Goal: Navigation & Orientation: Find specific page/section

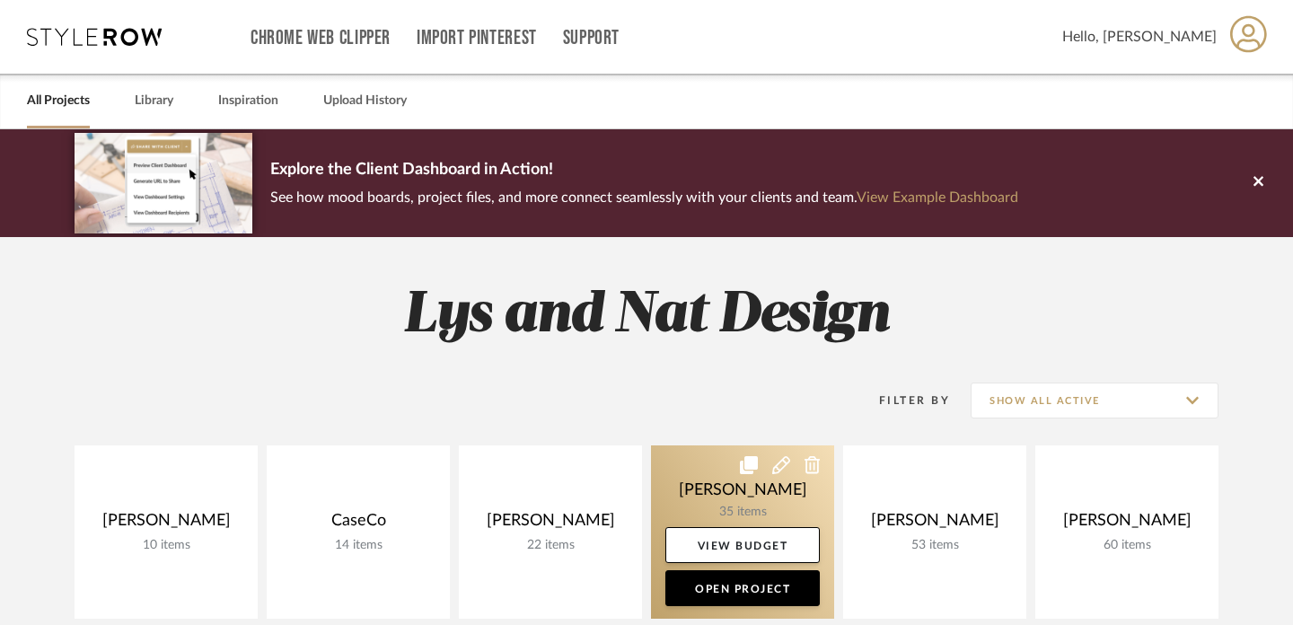
click at [672, 471] on link at bounding box center [742, 531] width 183 height 173
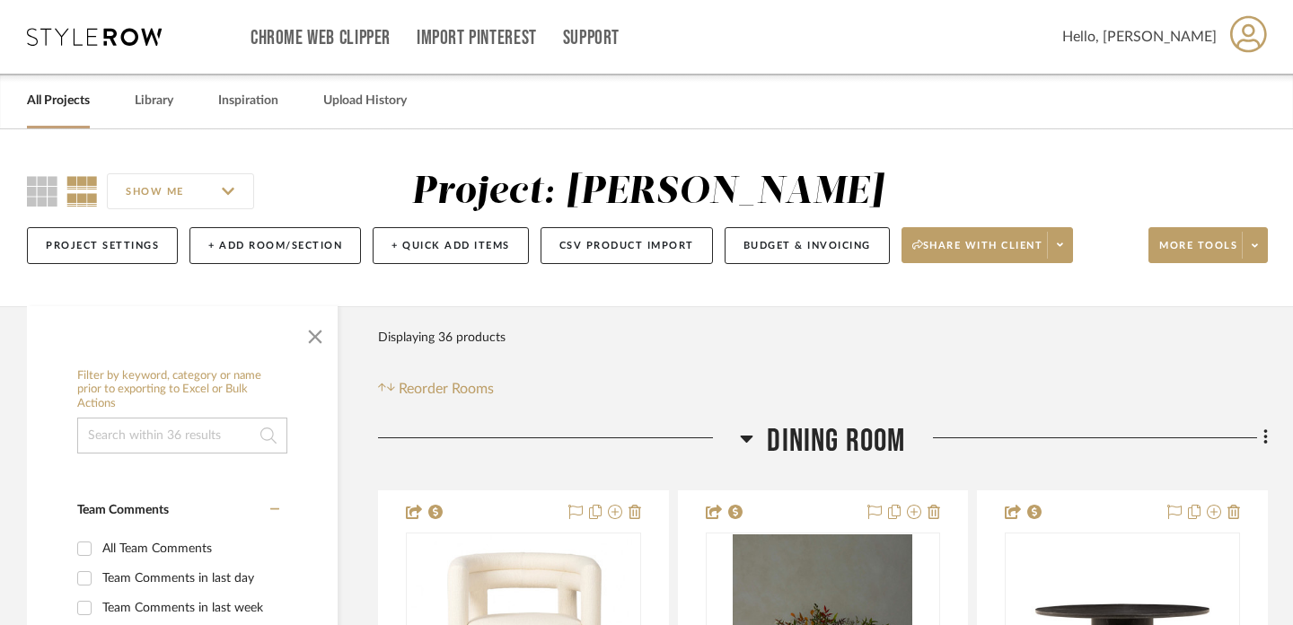
click at [745, 434] on icon at bounding box center [746, 439] width 13 height 22
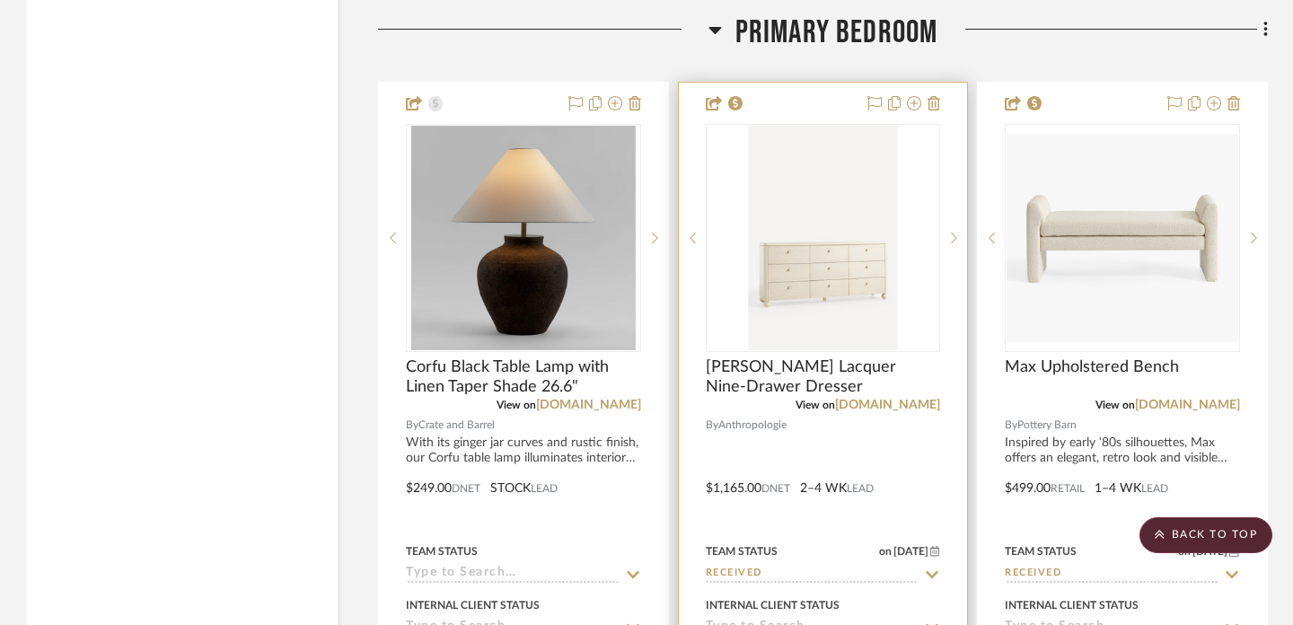
scroll to position [4765, 0]
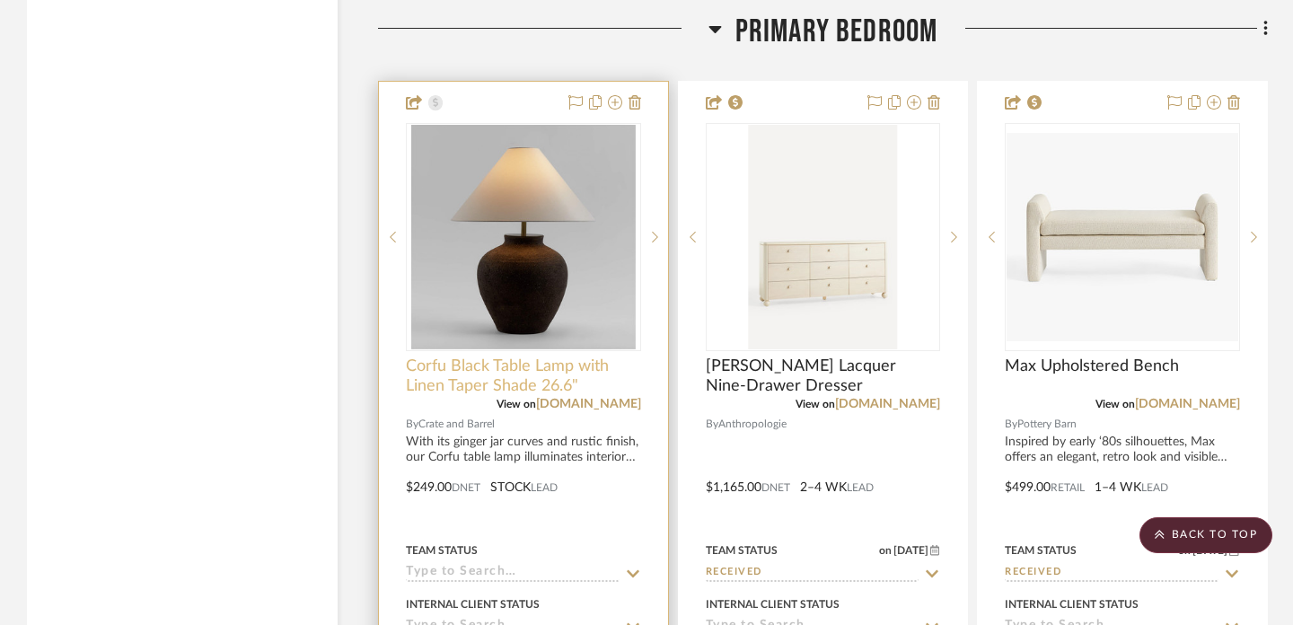
click at [559, 372] on span "Corfu Black Table Lamp with Linen Taper Shade 26.6"" at bounding box center [523, 377] width 235 height 40
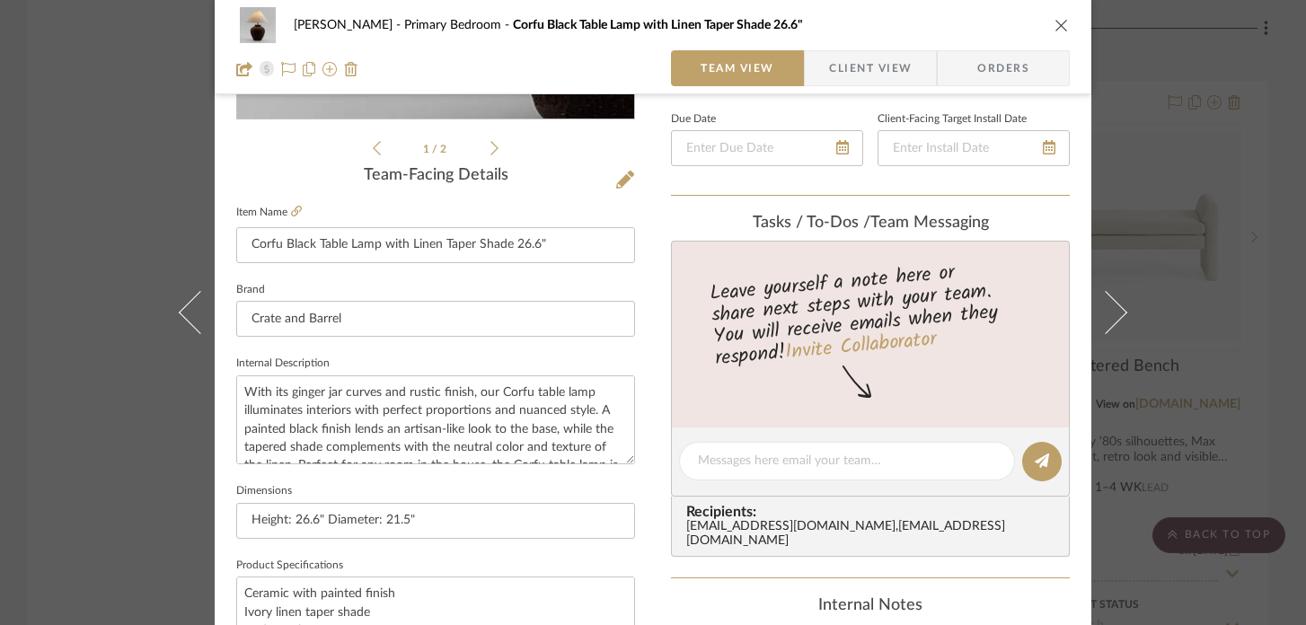
scroll to position [36, 0]
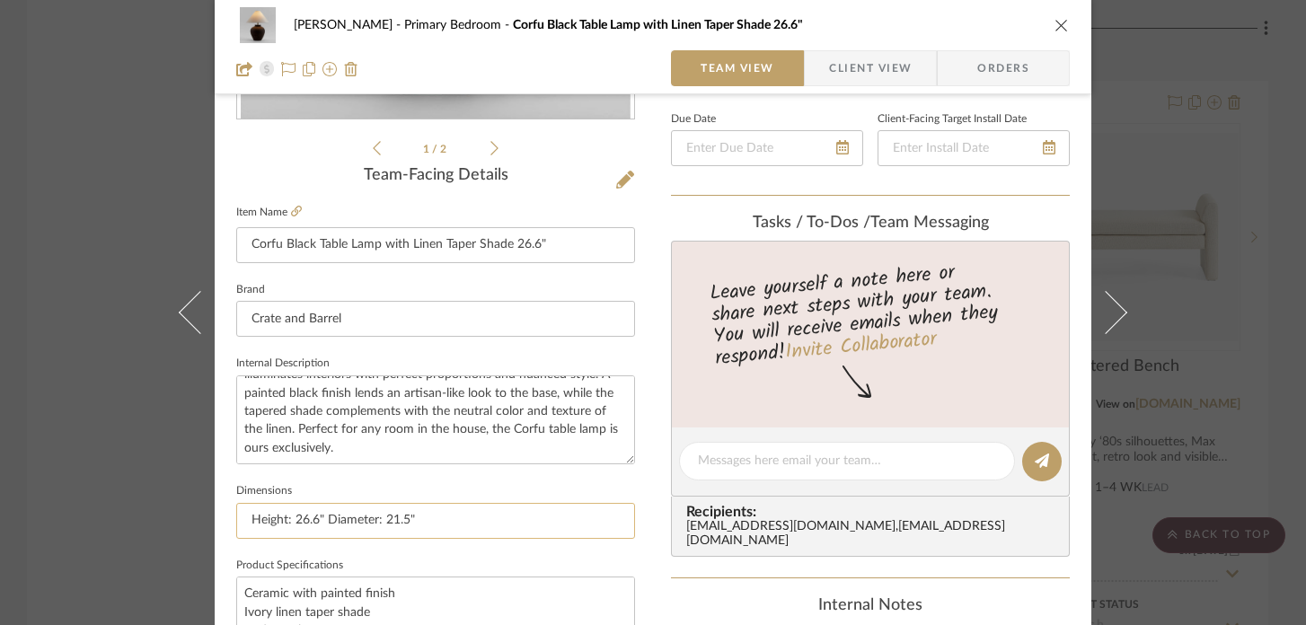
click at [336, 520] on input "Height: 26.6" Diameter: 21.5"" at bounding box center [435, 521] width 399 height 36
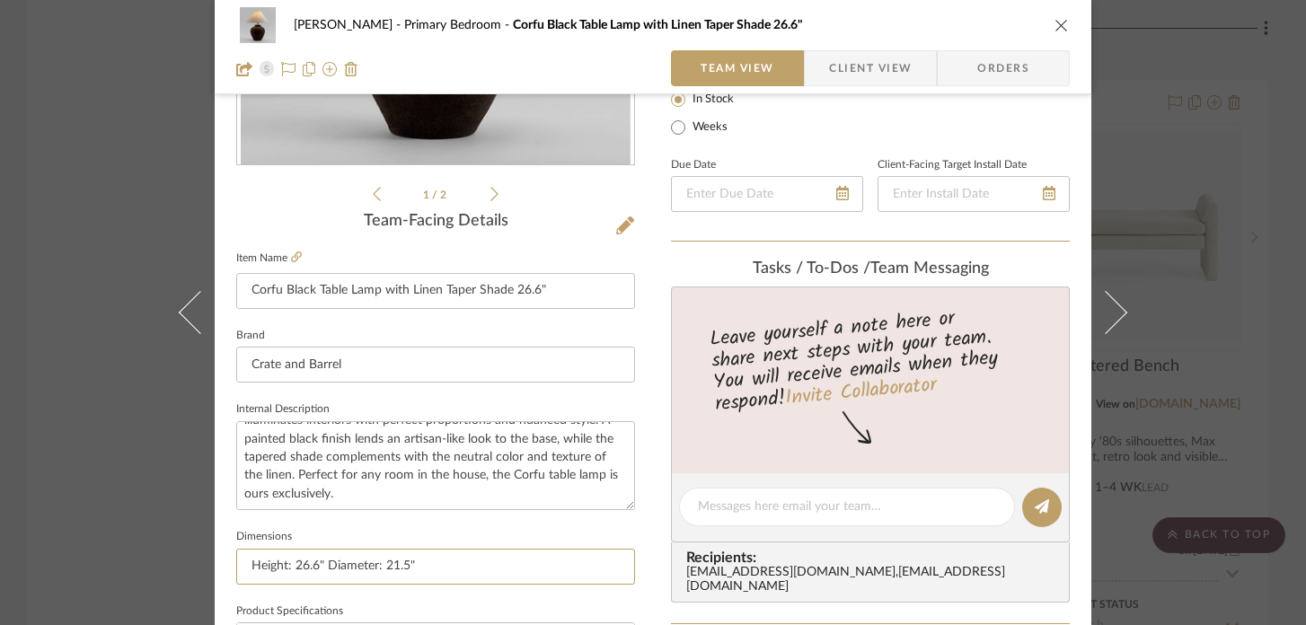
scroll to position [324, 0]
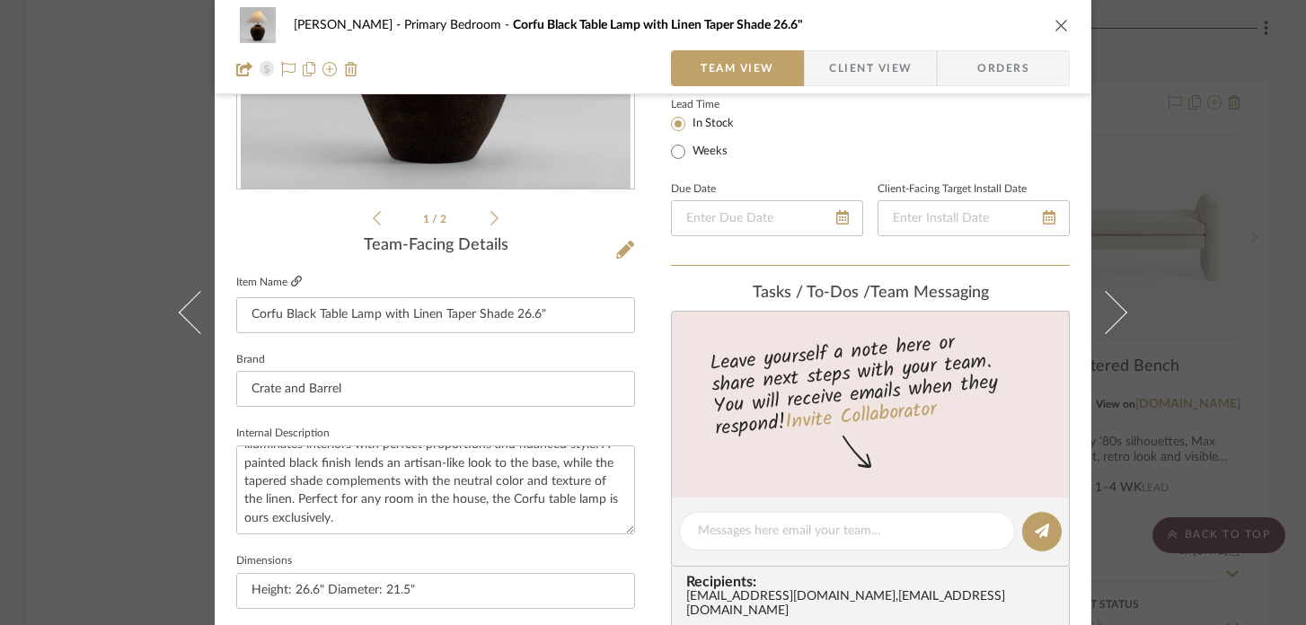
click at [291, 283] on icon at bounding box center [296, 281] width 11 height 11
click at [144, 172] on div "[PERSON_NAME] Primary Bedroom Corfu Black Table Lamp with Linen Taper Shade 26.…" at bounding box center [653, 312] width 1306 height 625
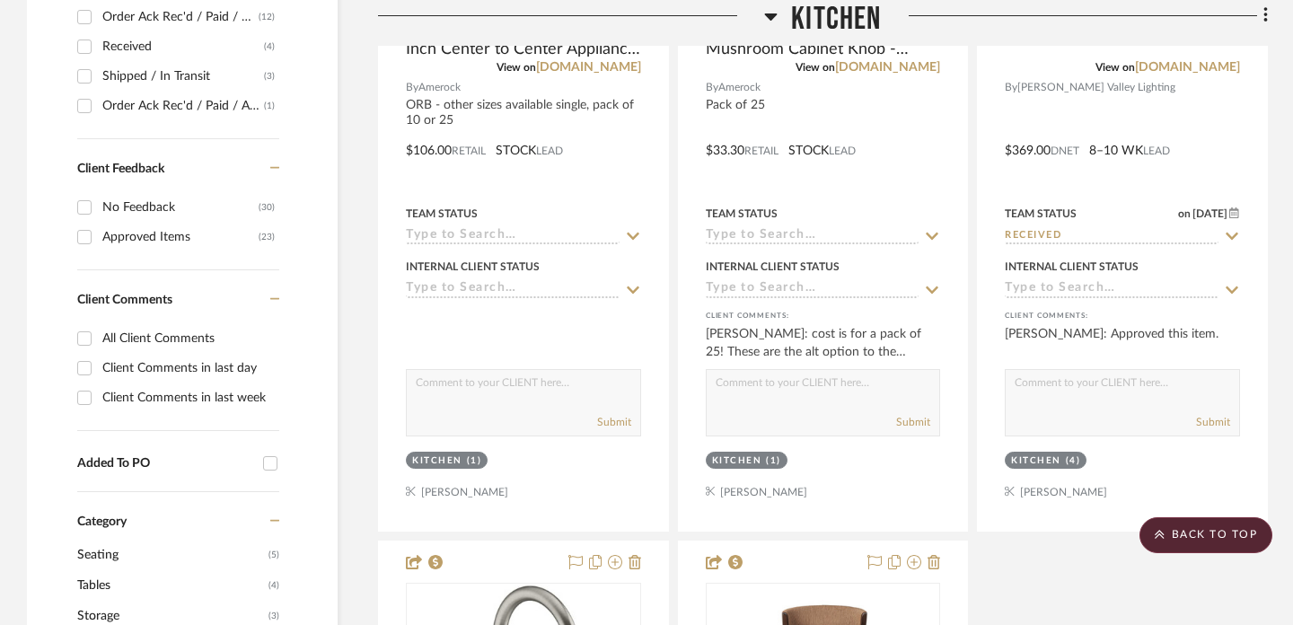
scroll to position [0, 0]
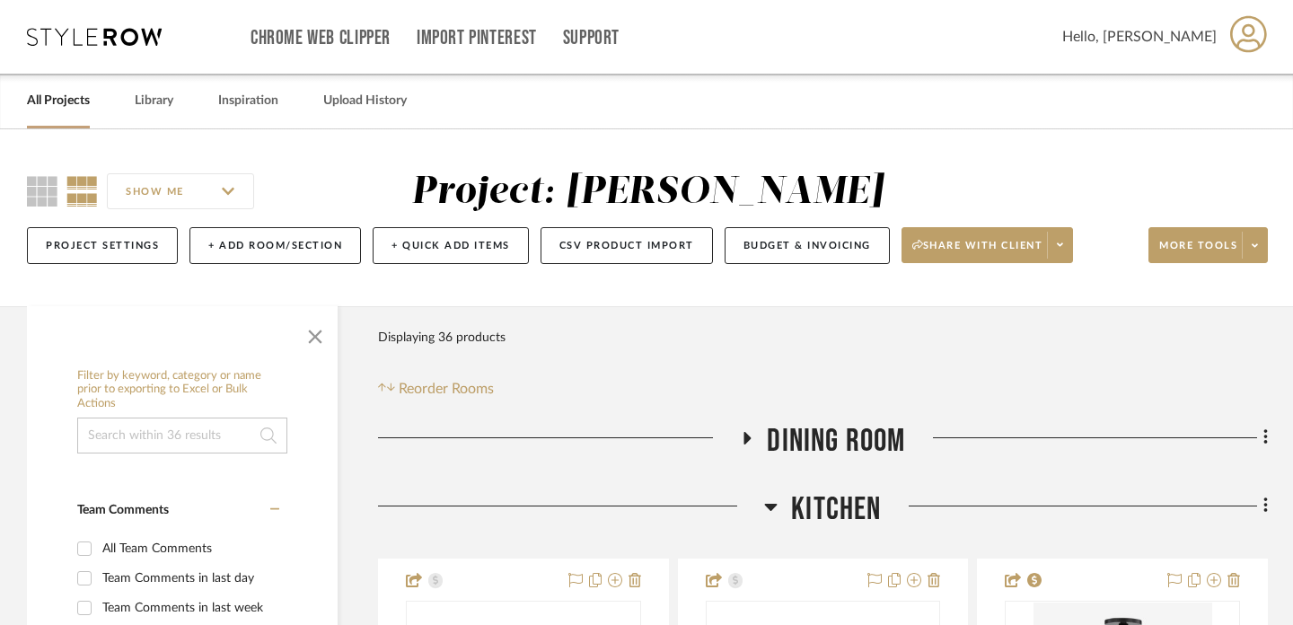
click at [72, 103] on link "All Projects" at bounding box center [58, 101] width 63 height 24
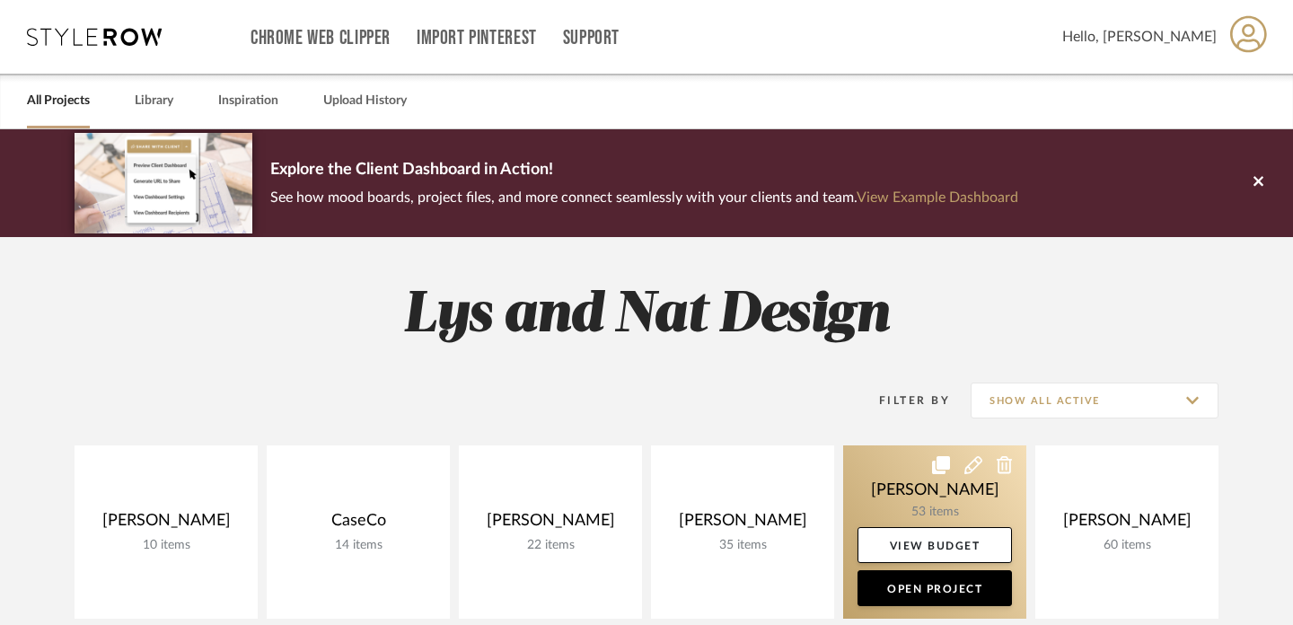
click at [904, 495] on link at bounding box center [934, 531] width 183 height 173
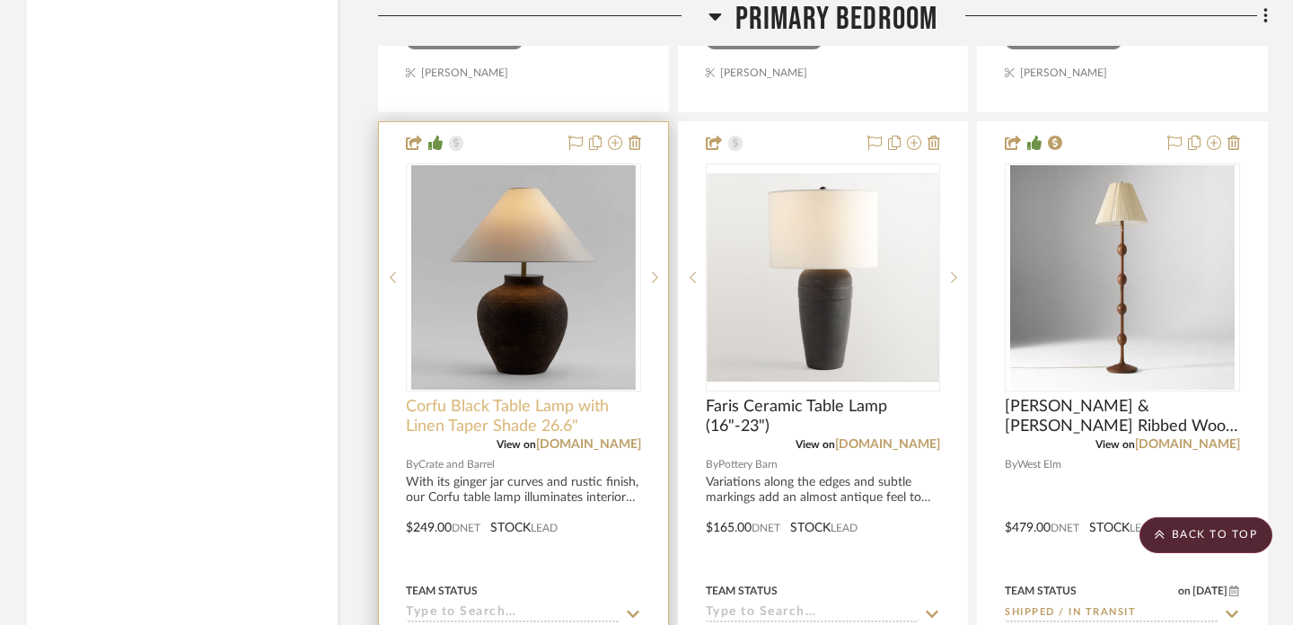
scroll to position [3950, 0]
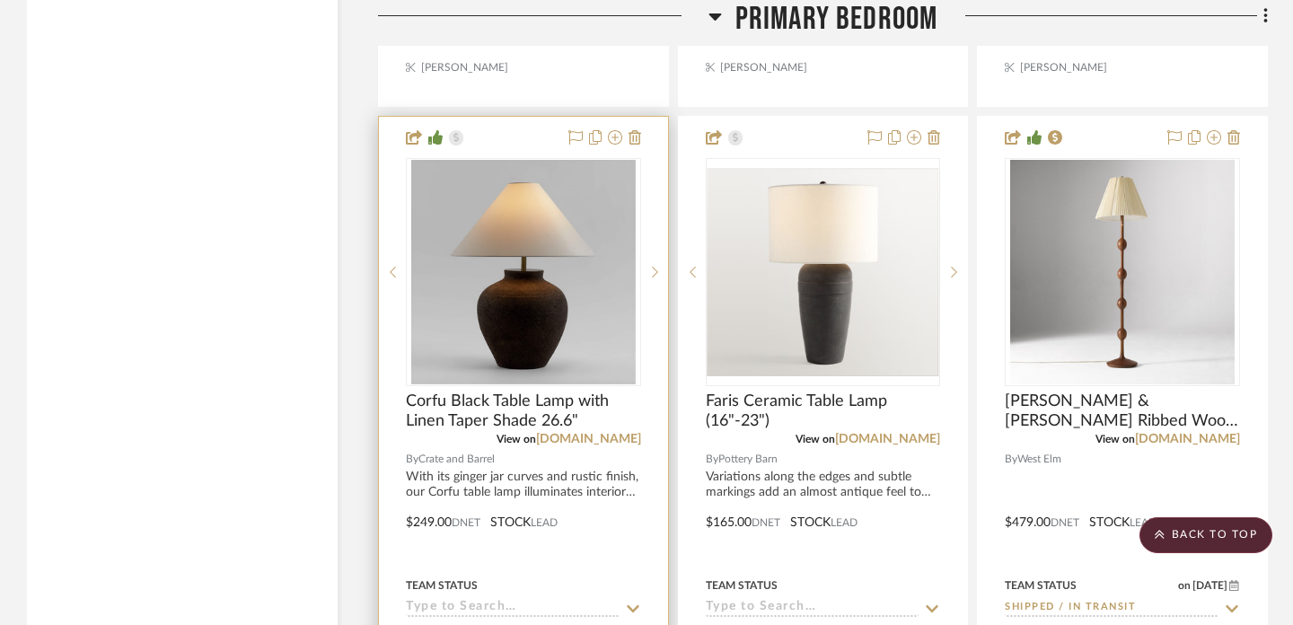
click at [563, 463] on div at bounding box center [523, 510] width 289 height 786
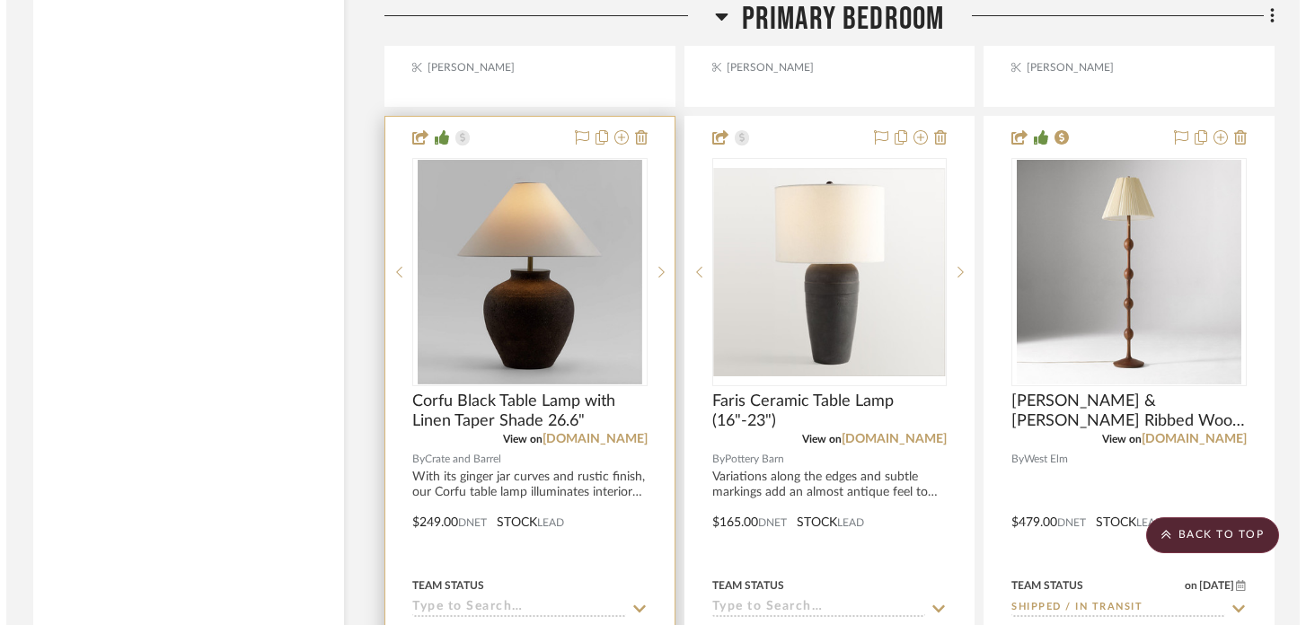
scroll to position [0, 0]
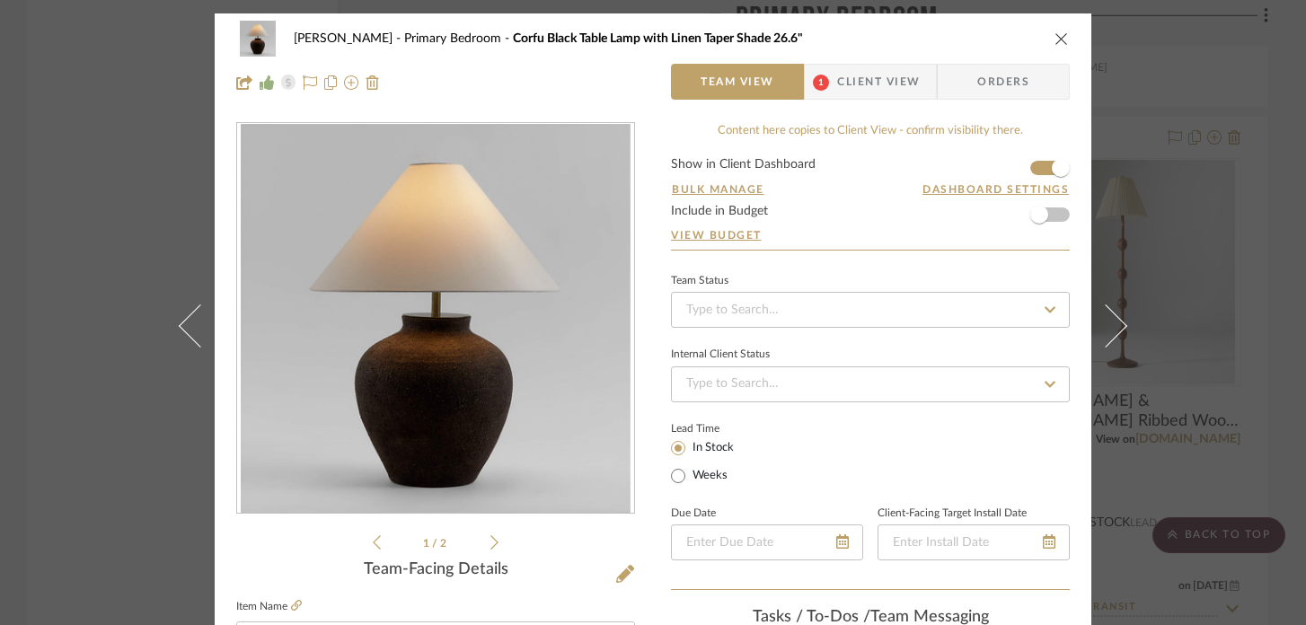
click at [891, 79] on span "Client View" at bounding box center [878, 82] width 83 height 36
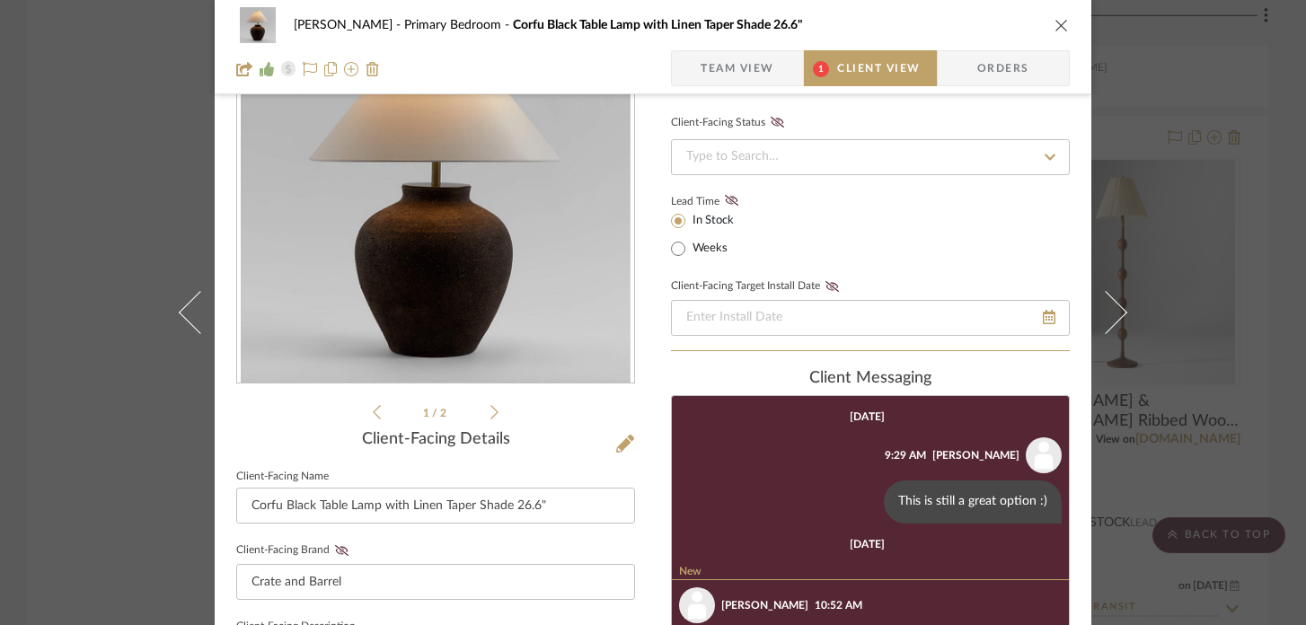
scroll to position [164, 0]
